Goal: Information Seeking & Learning: Learn about a topic

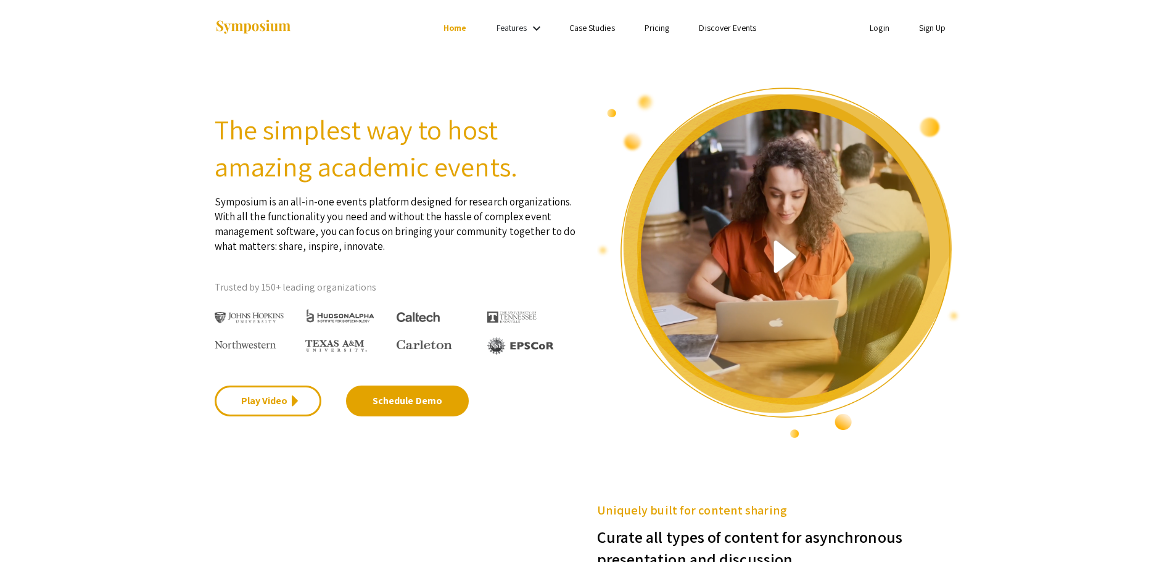
click at [669, 26] on link "Pricing" at bounding box center [657, 27] width 25 height 11
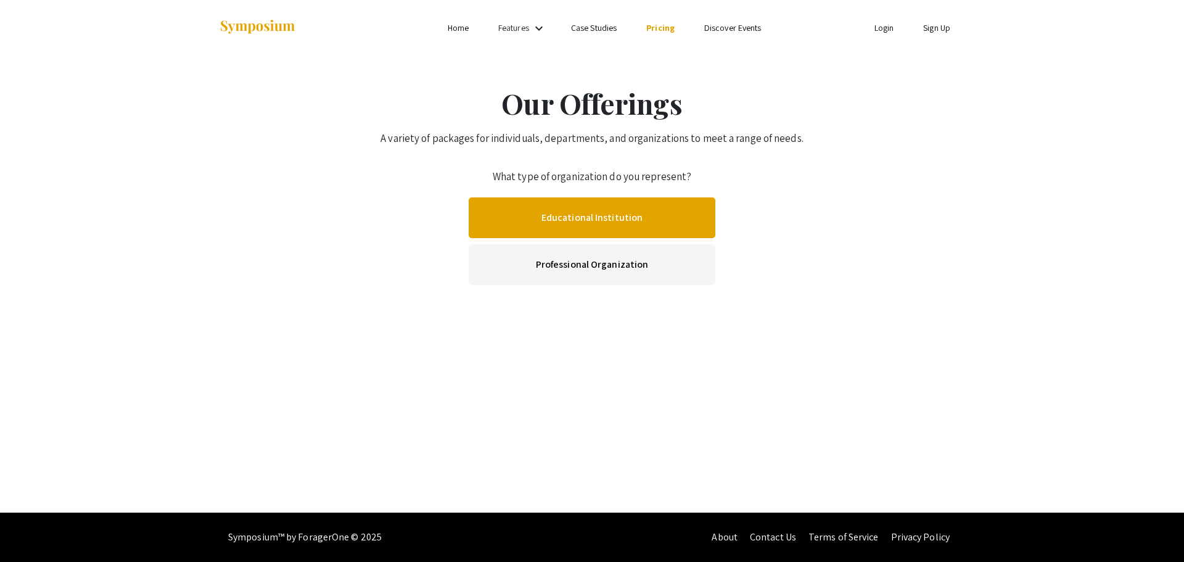
click at [588, 216] on link "Educational Institution" at bounding box center [592, 217] width 247 height 41
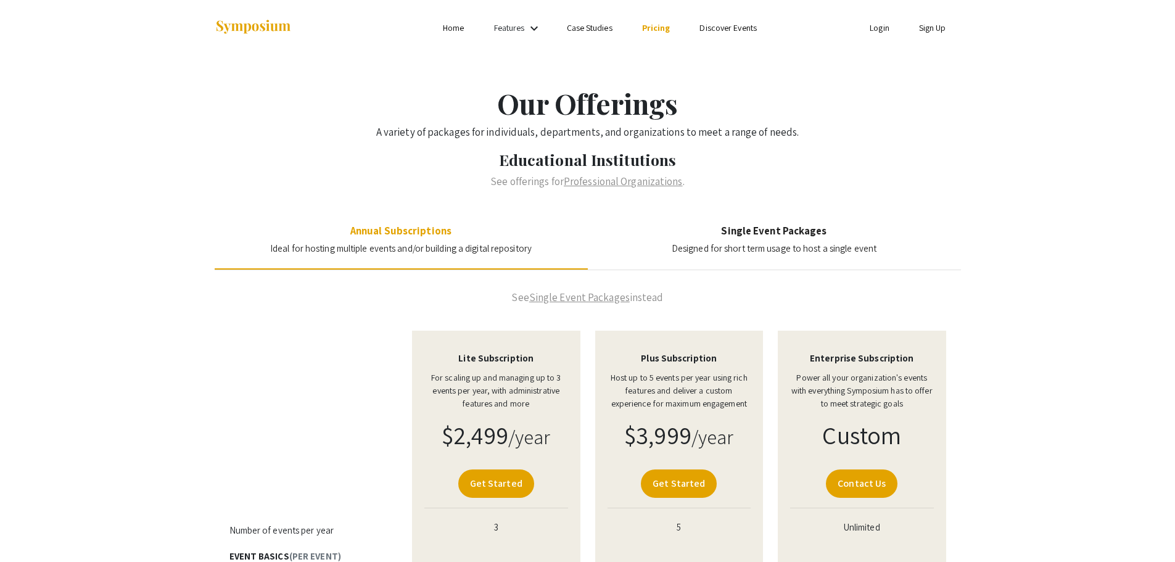
click at [727, 30] on link "Discover Events" at bounding box center [727, 27] width 57 height 11
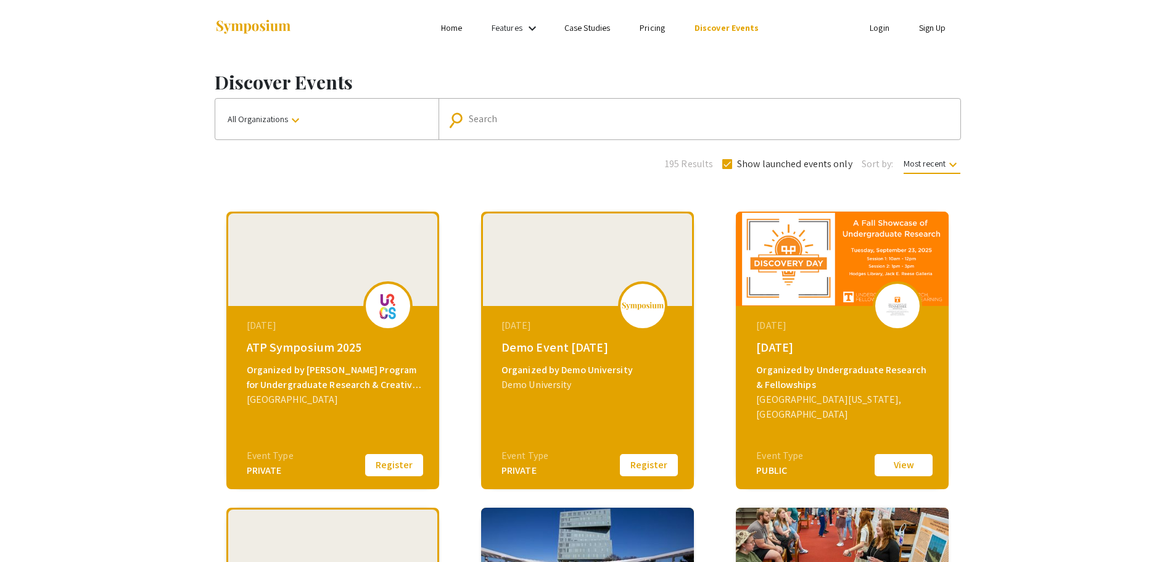
click at [578, 27] on link "Case Studies" at bounding box center [587, 27] width 46 height 11
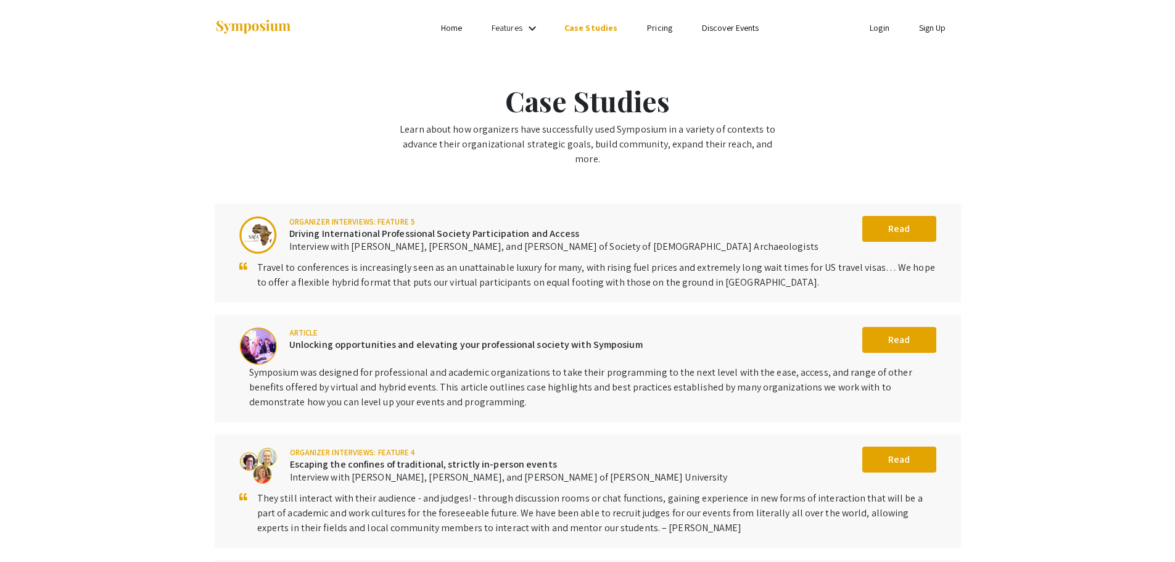
click at [716, 30] on link "Discover Events" at bounding box center [730, 27] width 57 height 11
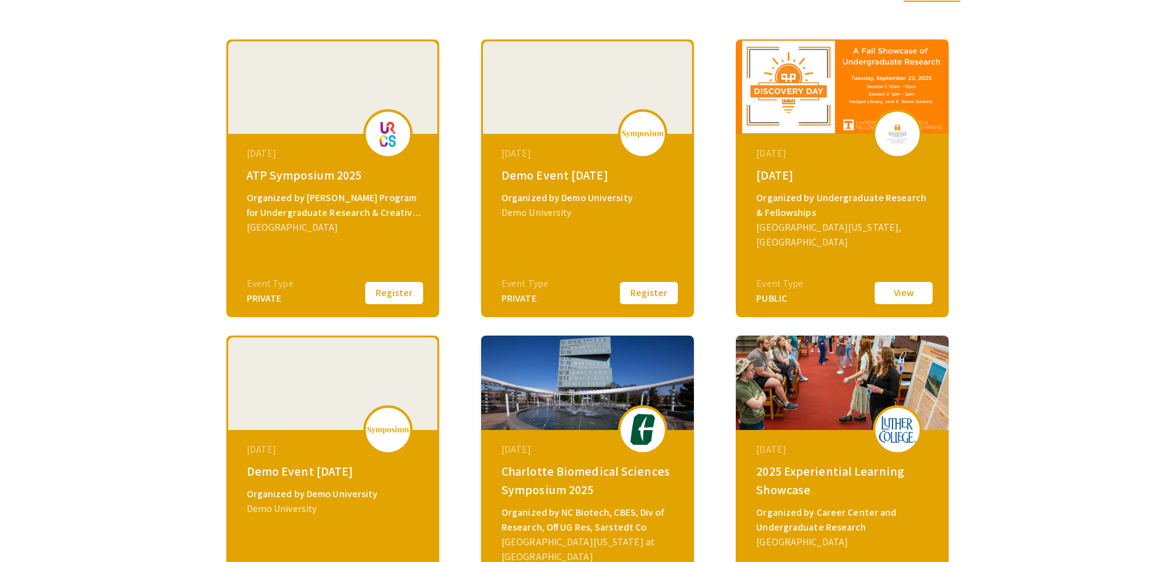
scroll to position [185, 0]
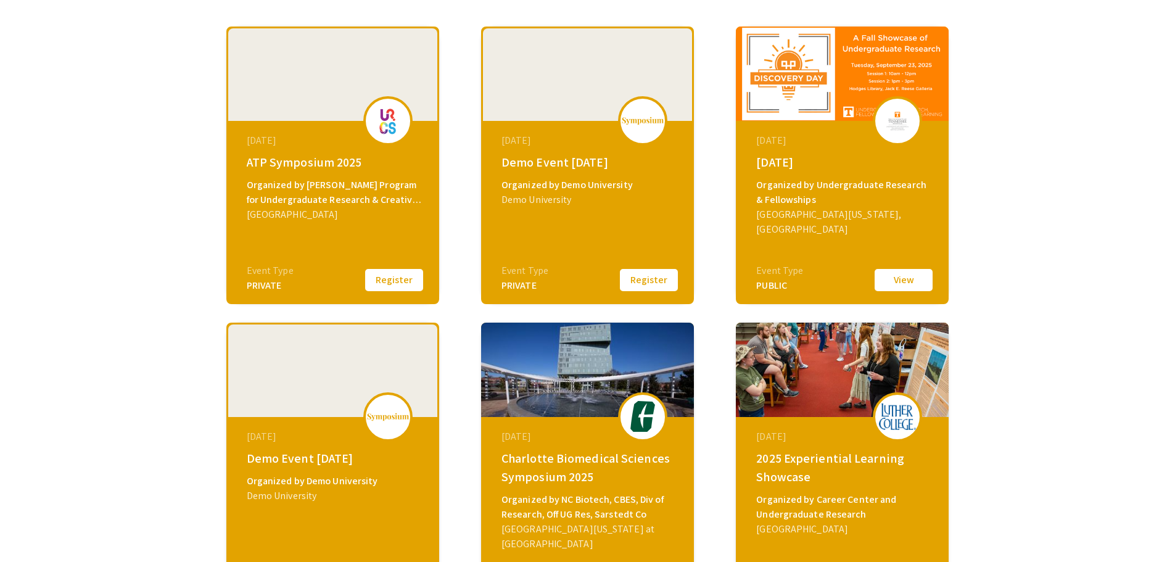
click at [912, 275] on button "View" at bounding box center [904, 280] width 62 height 26
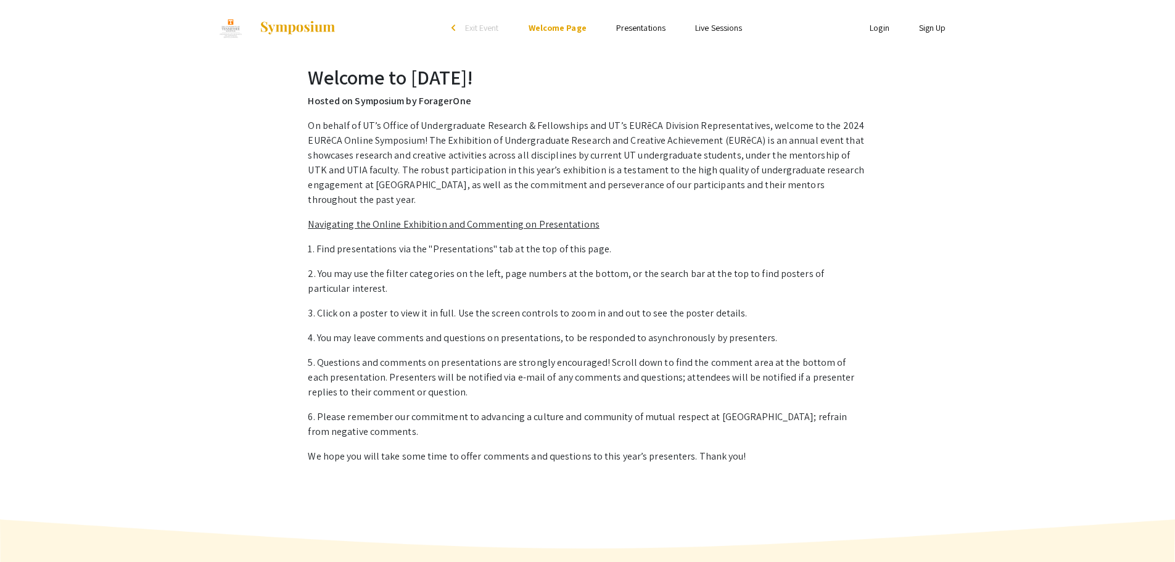
click at [645, 25] on link "Presentations" at bounding box center [640, 27] width 49 height 11
